Goal: Navigation & Orientation: Go to known website

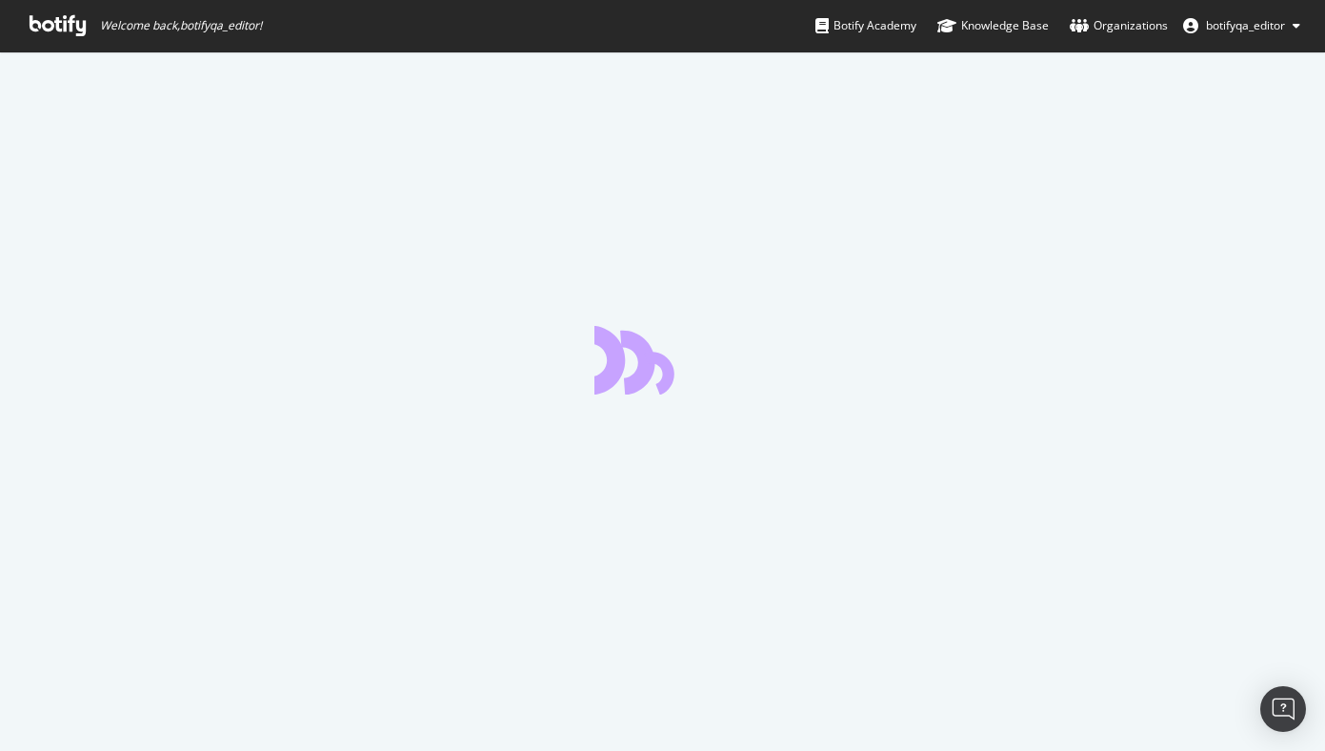
click at [552, 256] on div at bounding box center [662, 400] width 1325 height 699
click at [1224, 23] on span "botifyqa_editor" at bounding box center [1245, 25] width 79 height 16
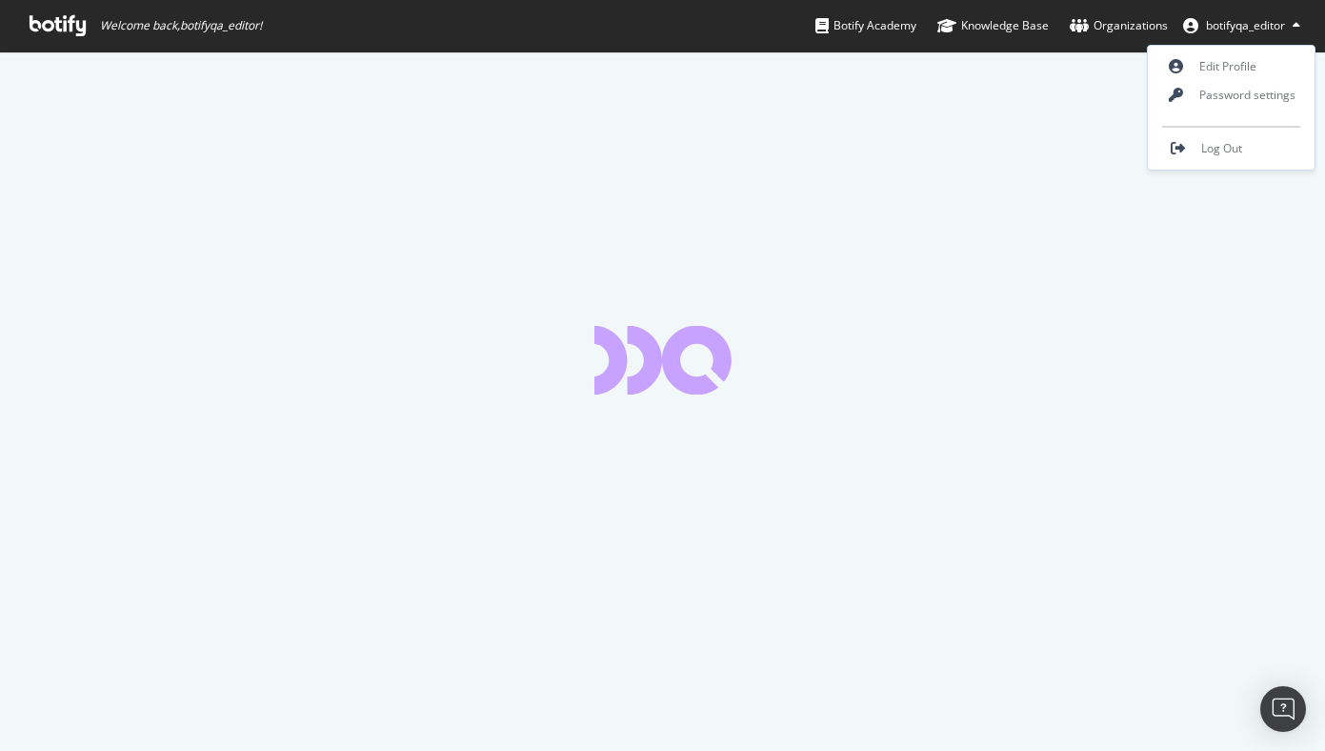
click at [617, 255] on div at bounding box center [662, 400] width 1325 height 699
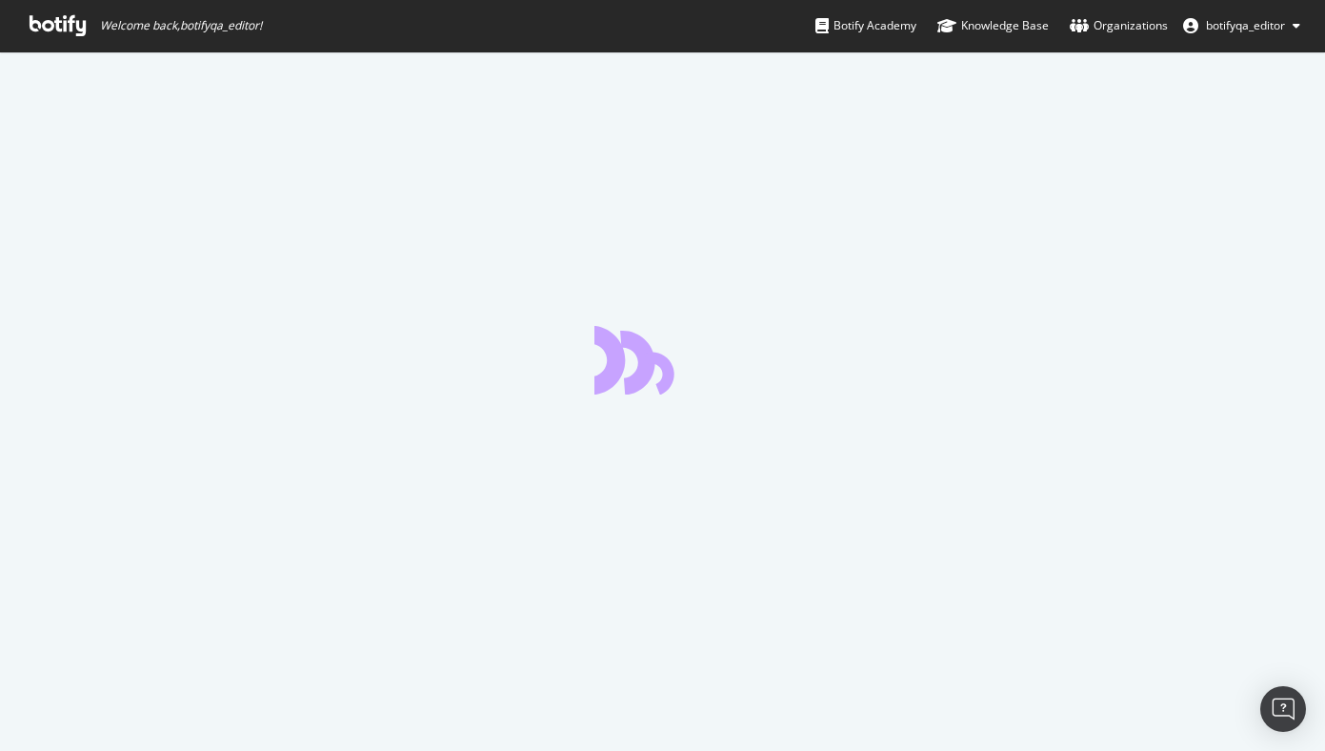
click at [237, 15] on span "Welcome back, botifyqa_editor !" at bounding box center [145, 25] width 263 height 51
click at [235, 22] on span "Welcome back, botifyqa_editor !" at bounding box center [181, 25] width 162 height 15
click at [253, 7] on span "Welcome back, botifyqa_editor !" at bounding box center [145, 25] width 263 height 51
